Goal: Task Accomplishment & Management: Manage account settings

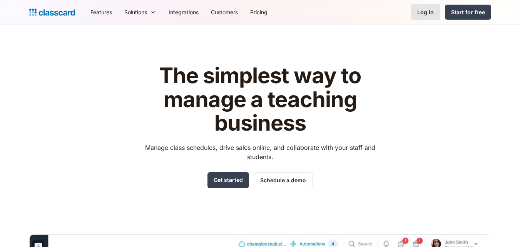
click at [426, 12] on div "Log in" at bounding box center [425, 12] width 17 height 8
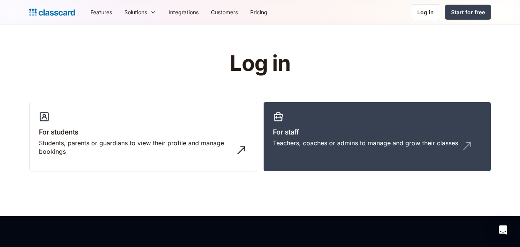
click at [426, 12] on div "Log in" at bounding box center [425, 12] width 17 height 8
click at [336, 139] on div "Teachers, coaches or admins to manage and grow their classes" at bounding box center [365, 143] width 185 height 8
